Goal: Obtain resource: Download file/media

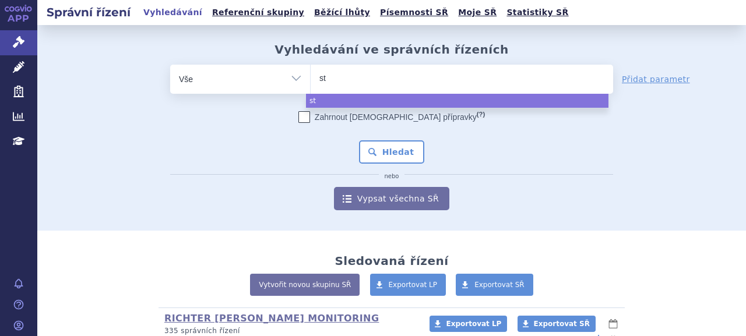
select select
type input "stre"
type input "stren"
type input "strensi"
type input "[MEDICAL_DATA]"
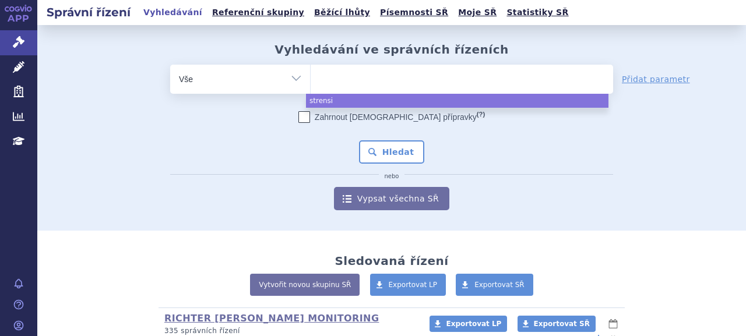
select select "[MEDICAL_DATA]"
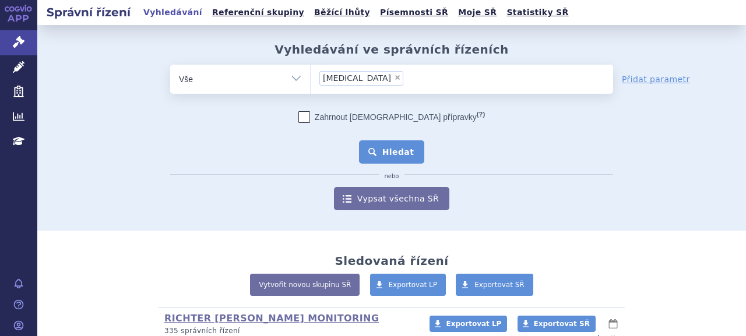
click at [373, 147] on button "Hledat" at bounding box center [392, 151] width 66 height 23
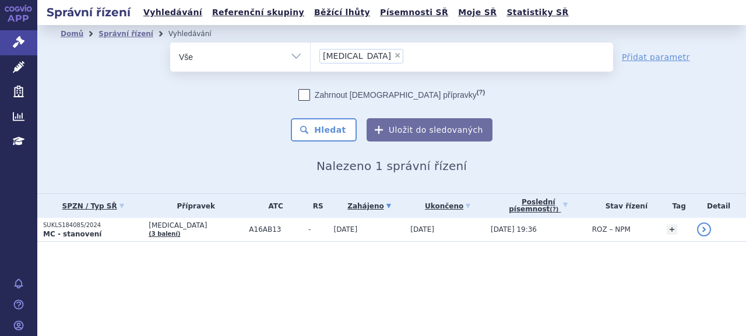
click at [97, 224] on p "SUKLS184085/2024" at bounding box center [93, 225] width 100 height 8
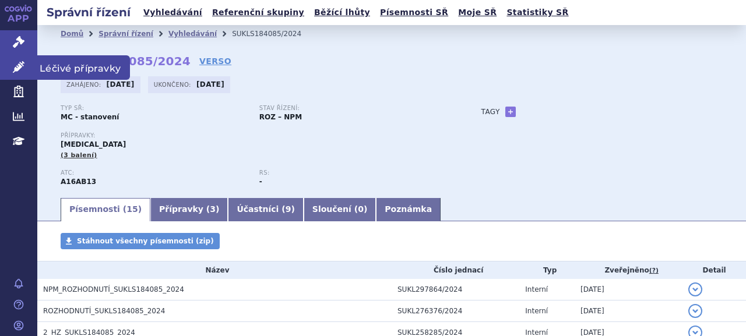
click at [17, 71] on icon at bounding box center [19, 67] width 12 height 12
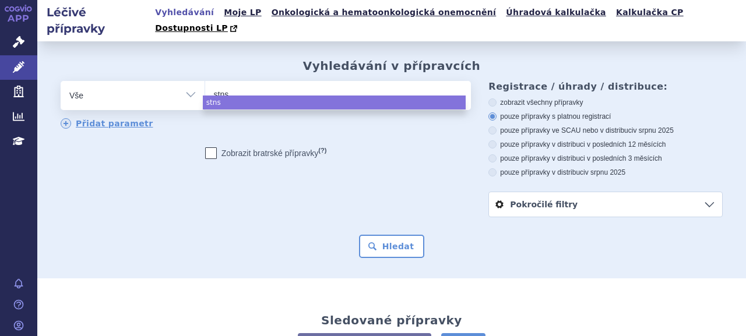
select select
type input "stnsi"
type input "stnsiq"
type input "stnsi"
type input "stn"
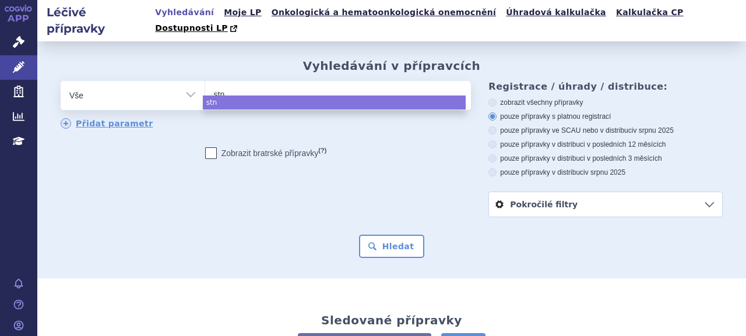
type input "st"
type input "stre"
type input "strenx"
type input "strensi"
type input "[MEDICAL_DATA]"
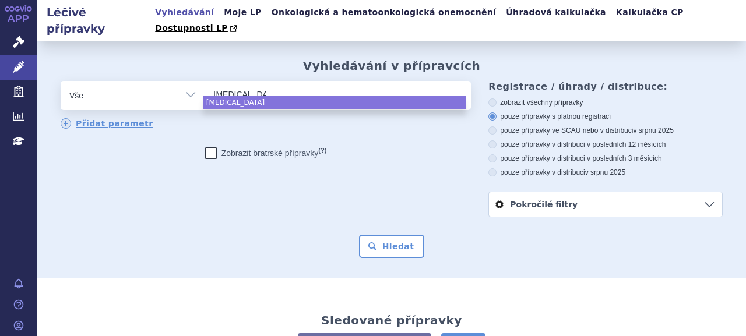
select select "[MEDICAL_DATA]"
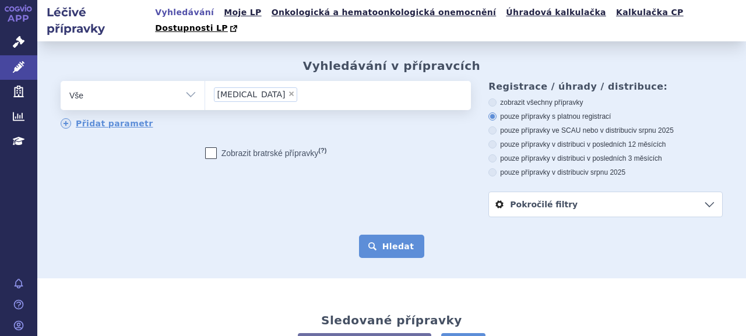
click at [395, 235] on button "Hledat" at bounding box center [392, 246] width 66 height 23
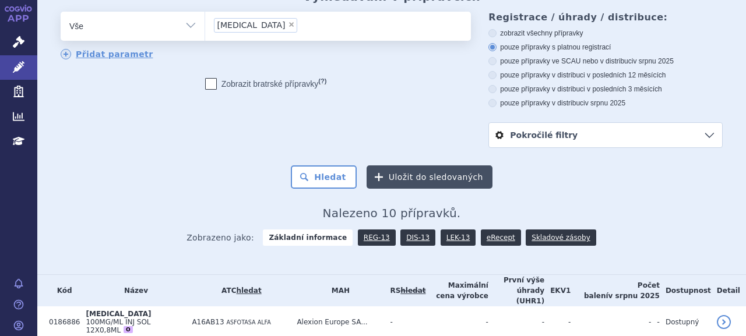
scroll to position [64, 0]
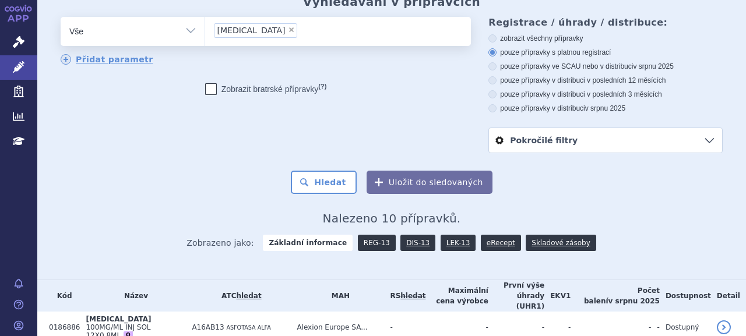
click at [375, 235] on link "REG-13" at bounding box center [377, 243] width 38 height 16
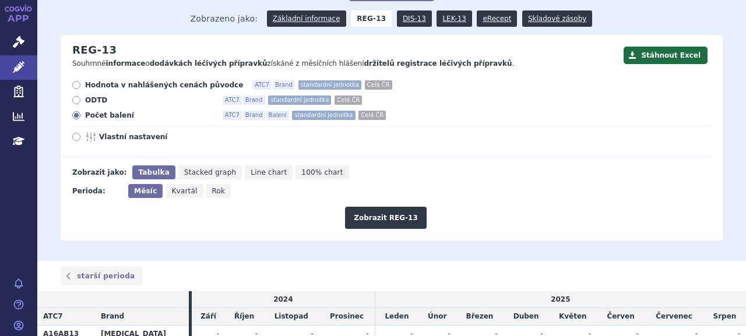
scroll to position [117, 0]
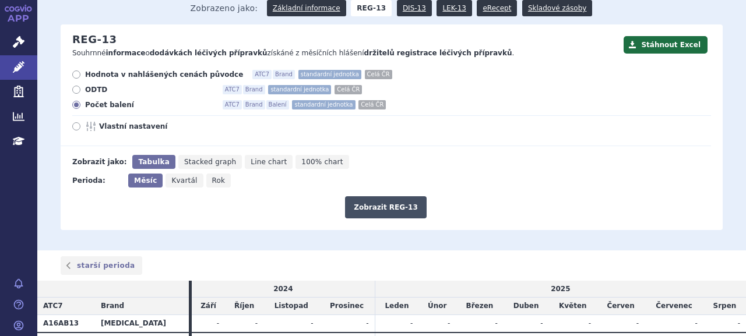
click at [365, 196] on button "Zobrazit REG-13" at bounding box center [386, 207] width 82 height 22
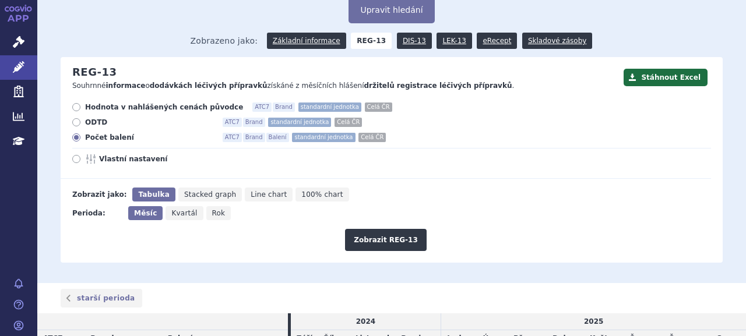
scroll to position [45, 0]
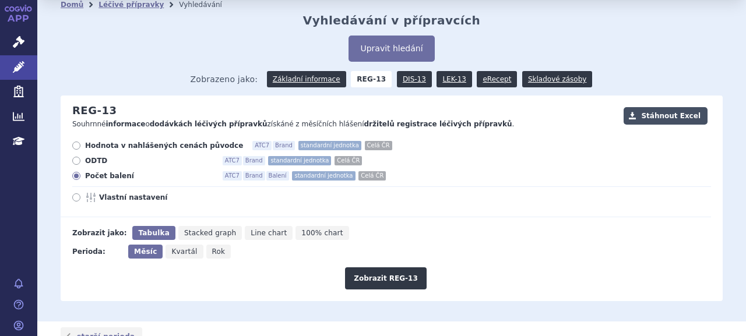
click at [659, 107] on button "Stáhnout Excel" at bounding box center [666, 115] width 84 height 17
click at [212, 248] on span "Rok" at bounding box center [218, 252] width 13 height 8
click at [206, 245] on input "Rok" at bounding box center [210, 249] width 8 height 8
radio input "true"
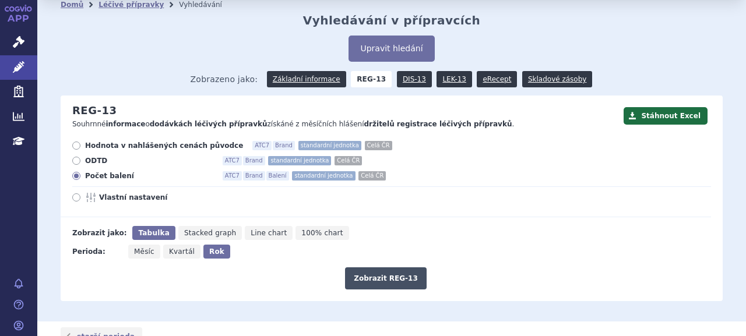
click at [374, 267] on button "Zobrazit REG-13" at bounding box center [386, 278] width 82 height 22
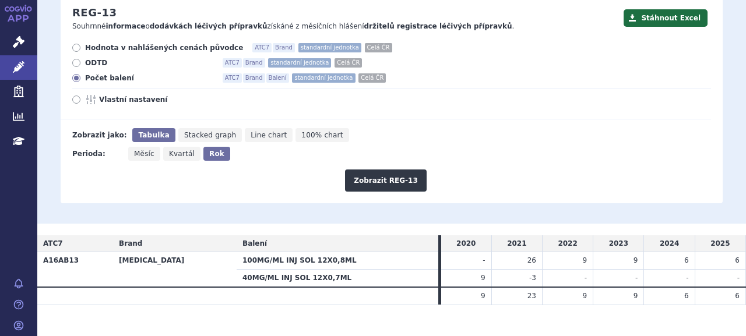
scroll to position [85, 0]
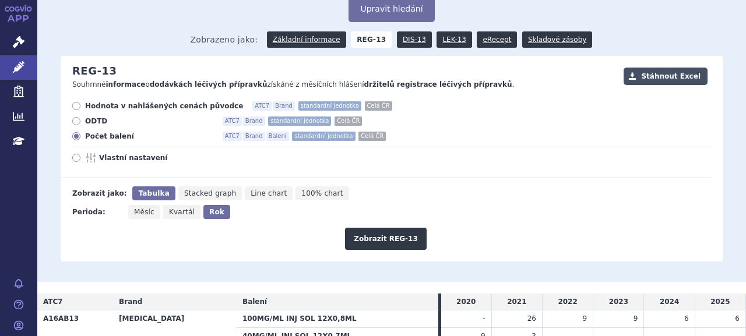
click at [687, 68] on button "Stáhnout Excel" at bounding box center [666, 76] width 84 height 17
